Goal: Contribute content

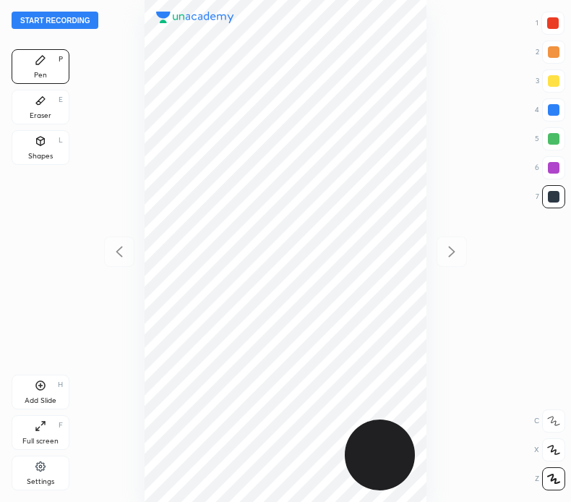
scroll to position [502, 340]
click at [43, 22] on button "Start recording" at bounding box center [55, 20] width 87 height 17
click at [43, 22] on button "End recording" at bounding box center [52, 20] width 80 height 17
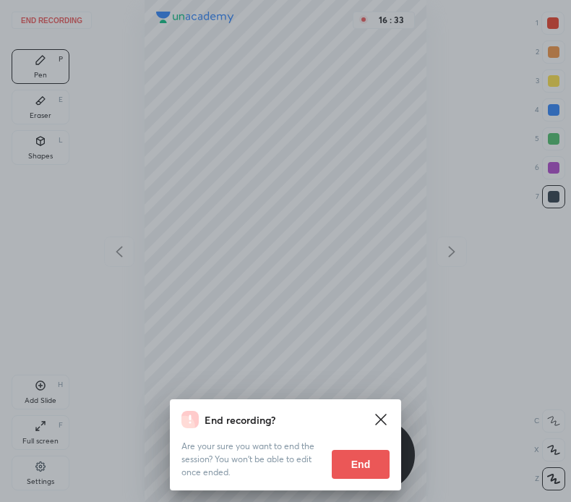
click at [349, 468] on button "End" at bounding box center [361, 464] width 58 height 29
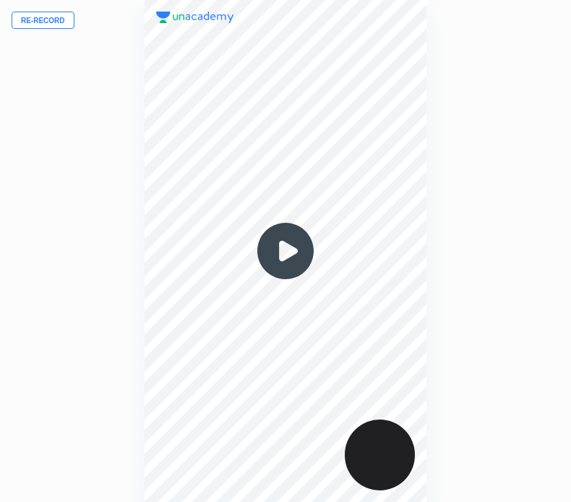
click at [56, 20] on button "Re-record" at bounding box center [43, 20] width 63 height 17
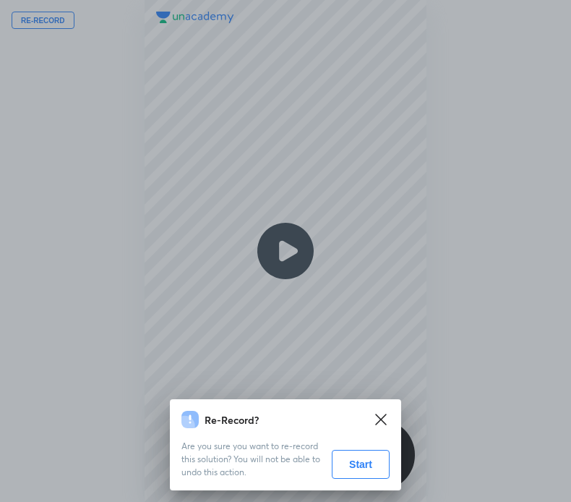
click at [356, 467] on button "Start" at bounding box center [361, 464] width 58 height 29
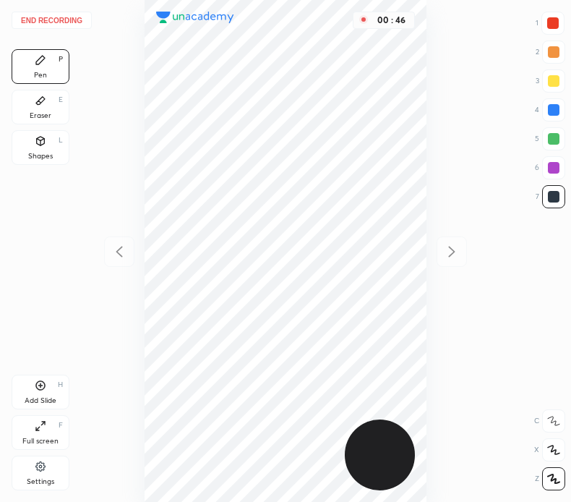
drag, startPoint x: 557, startPoint y: 20, endPoint x: 536, endPoint y: 32, distance: 24.9
click at [557, 22] on div at bounding box center [553, 23] width 12 height 12
click at [43, 381] on icon at bounding box center [41, 386] width 12 height 12
click at [554, 108] on div at bounding box center [554, 110] width 12 height 12
drag, startPoint x: 545, startPoint y: 18, endPoint x: 536, endPoint y: 32, distance: 16.6
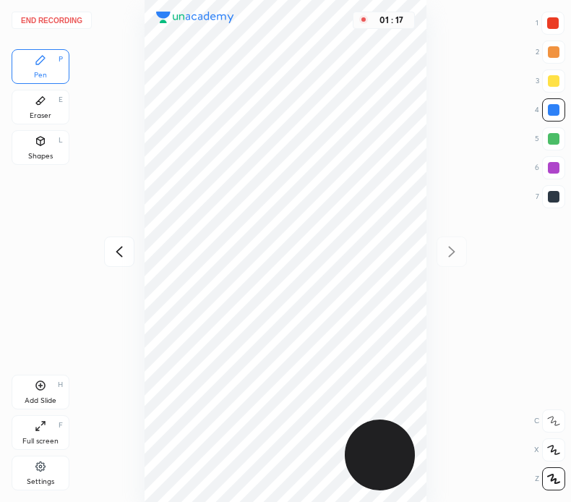
click at [545, 20] on div at bounding box center [552, 23] width 23 height 23
drag, startPoint x: 119, startPoint y: 252, endPoint x: 109, endPoint y: 254, distance: 9.8
click at [119, 252] on icon at bounding box center [119, 251] width 17 height 17
click at [452, 251] on icon at bounding box center [451, 251] width 17 height 17
drag, startPoint x: 119, startPoint y: 249, endPoint x: 142, endPoint y: 273, distance: 32.7
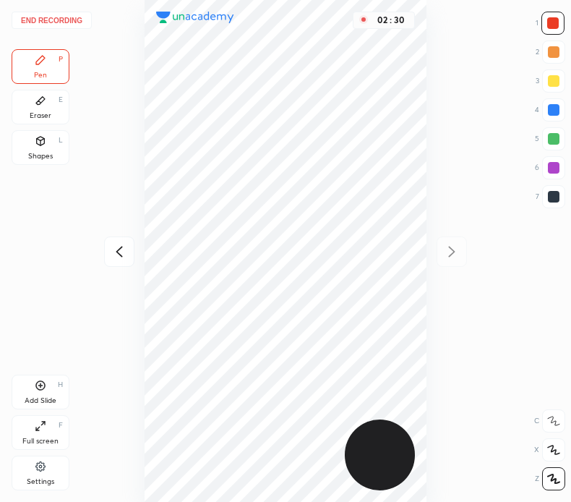
click at [121, 249] on icon at bounding box center [119, 251] width 17 height 17
click at [451, 248] on icon at bounding box center [452, 252] width 7 height 11
click at [67, 18] on button "End recording" at bounding box center [52, 20] width 80 height 17
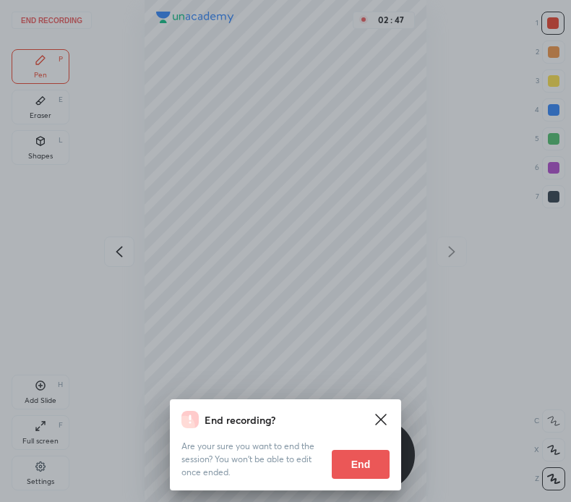
drag, startPoint x: 357, startPoint y: 462, endPoint x: 265, endPoint y: 474, distance: 93.3
click at [354, 462] on button "End" at bounding box center [361, 464] width 58 height 29
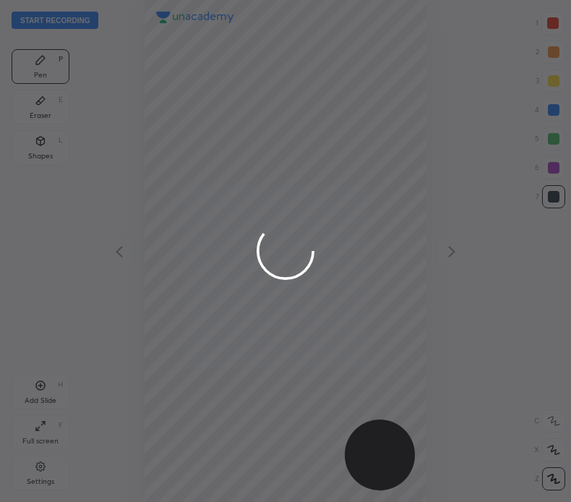
scroll to position [502, 340]
